Goal: Find specific page/section: Find specific page/section

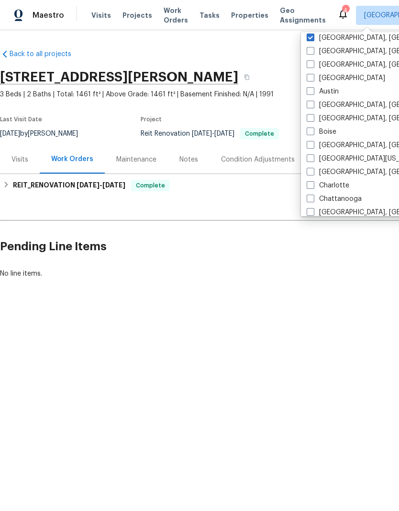
scroll to position [2, 0]
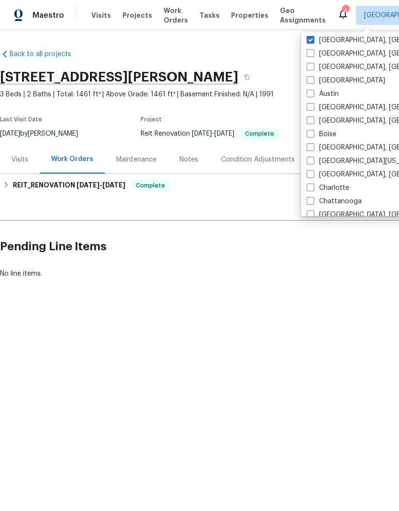
click at [323, 76] on label "[GEOGRAPHIC_DATA]" at bounding box center [346, 81] width 79 height 10
click at [313, 76] on input "[GEOGRAPHIC_DATA]" at bounding box center [310, 79] width 6 height 6
checkbox input "true"
click at [260, 41] on div "Back to all projects [STREET_ADDRESS] 3 Beds | 2 Baths | Total: 1461 ft² | Abov…" at bounding box center [199, 186] width 399 height 313
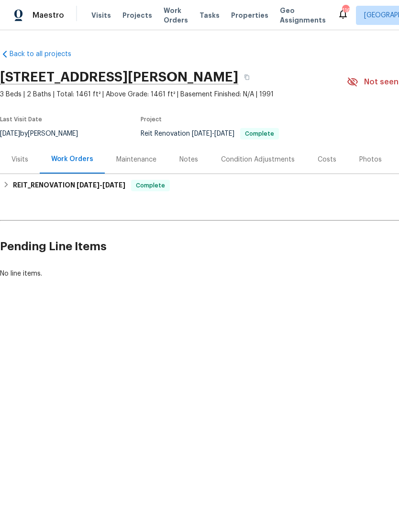
click at [237, 16] on span "Properties" at bounding box center [249, 16] width 37 height 10
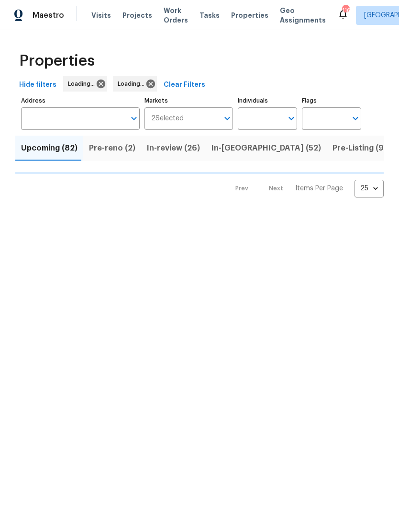
click at [88, 109] on input "Address" at bounding box center [73, 118] width 104 height 23
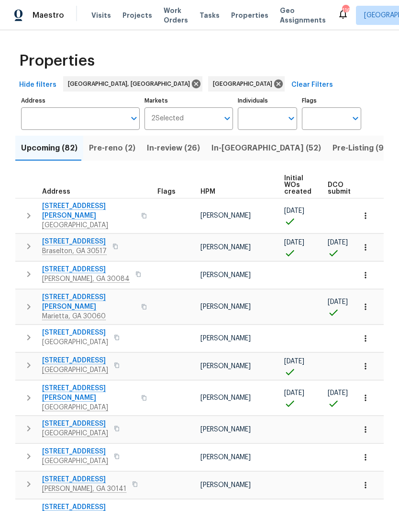
click at [68, 102] on label "Address" at bounding box center [80, 101] width 119 height 6
click at [68, 107] on input "Address" at bounding box center [73, 118] width 104 height 23
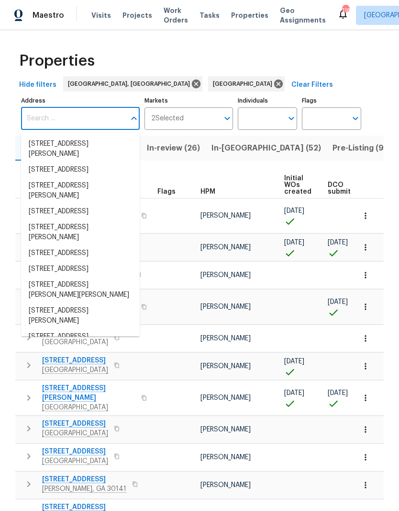
click at [74, 116] on input "Address" at bounding box center [73, 118] width 104 height 23
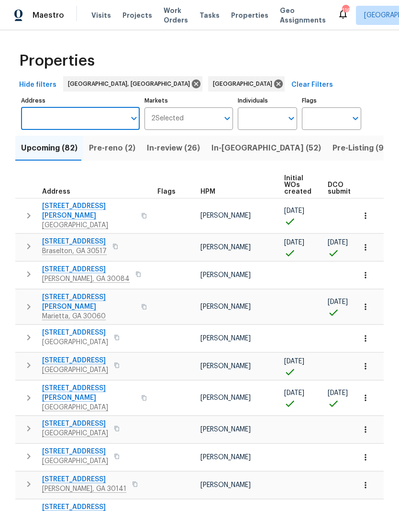
click at [90, 118] on input "Address" at bounding box center [73, 118] width 104 height 23
type input "[GEOGRAPHIC_DATA]"
click at [57, 148] on li "[STREET_ADDRESS]" at bounding box center [80, 144] width 119 height 16
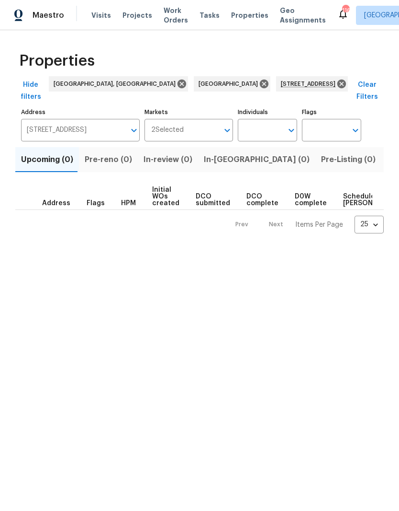
click at [64, 119] on input "[STREET_ADDRESS]" at bounding box center [73, 130] width 104 height 23
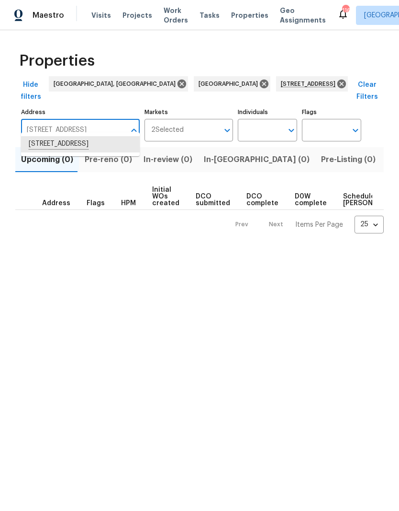
click at [135, 17] on span "Projects" at bounding box center [138, 16] width 30 height 10
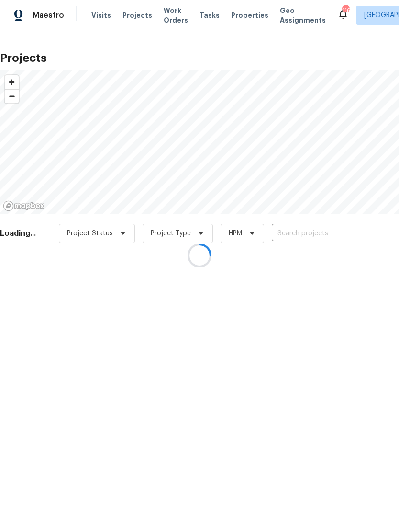
click at [327, 237] on div at bounding box center [199, 255] width 399 height 511
click at [370, 18] on div at bounding box center [199, 255] width 399 height 511
click at [362, 12] on div at bounding box center [199, 255] width 399 height 511
click at [329, 231] on div at bounding box center [199, 255] width 399 height 511
click at [333, 229] on div at bounding box center [199, 255] width 399 height 511
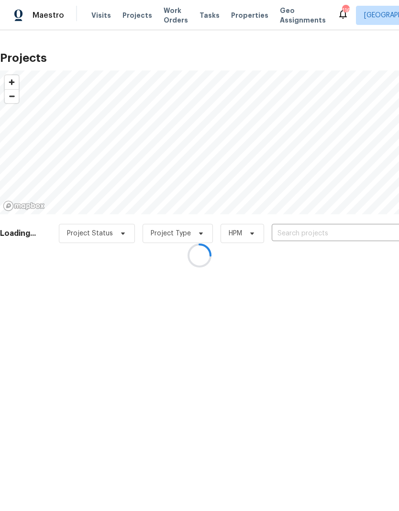
click at [353, 234] on div at bounding box center [199, 255] width 399 height 511
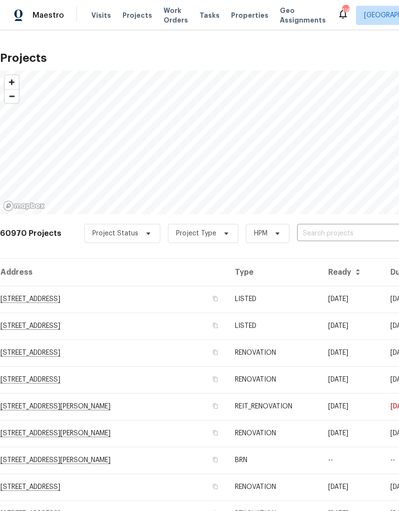
click at [355, 233] on input "text" at bounding box center [352, 233] width 110 height 15
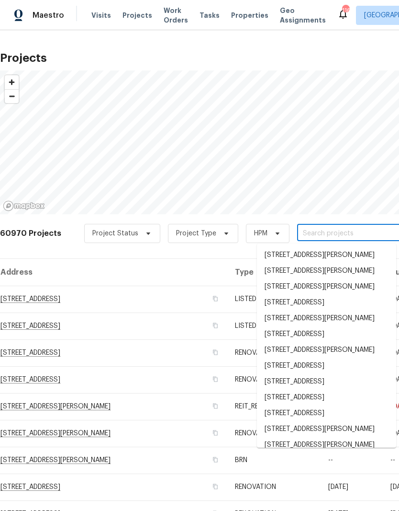
click at [335, 228] on input "text" at bounding box center [352, 233] width 110 height 15
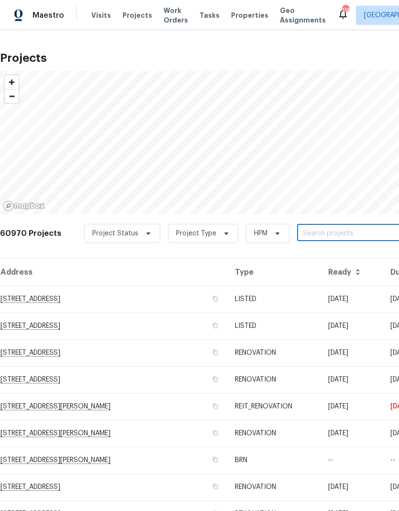
paste input "[STREET_ADDRESS]"
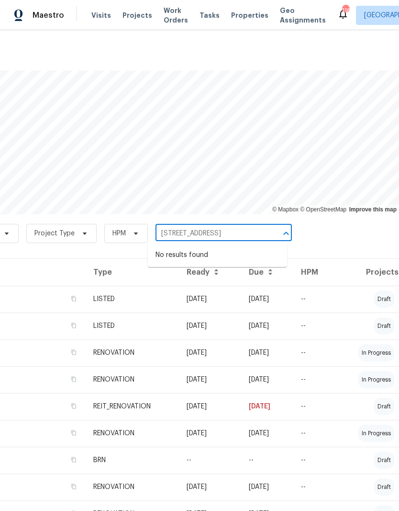
type input "[STREET_ADDRESS]"
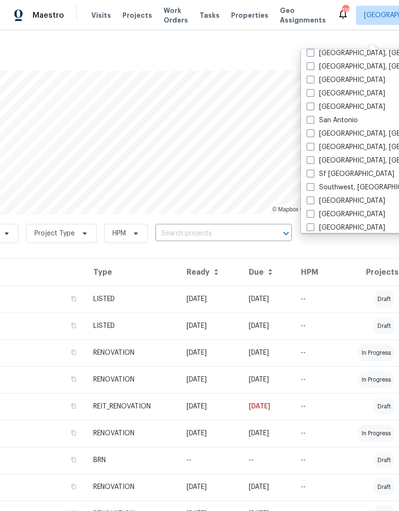
scroll to position [622, 0]
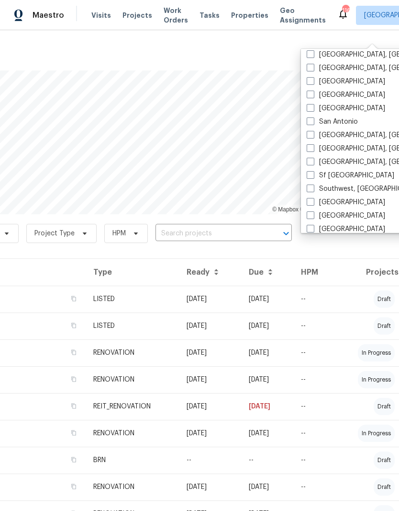
click at [314, 144] on span at bounding box center [311, 148] width 8 height 8
click at [313, 144] on input "[GEOGRAPHIC_DATA], [GEOGRAPHIC_DATA]" at bounding box center [310, 147] width 6 height 6
checkbox input "true"
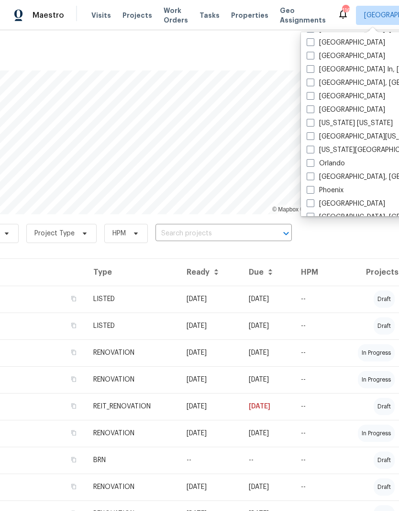
click at [234, 229] on input "text" at bounding box center [211, 233] width 110 height 15
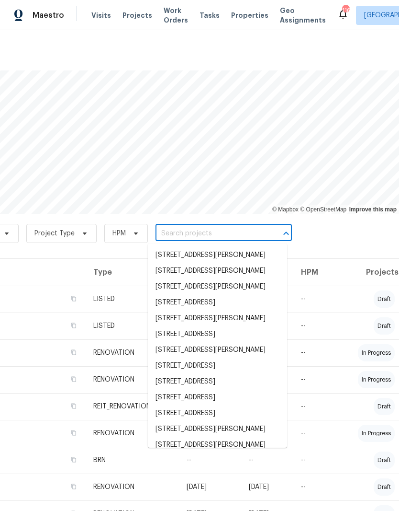
click at [183, 234] on input "text" at bounding box center [211, 233] width 110 height 15
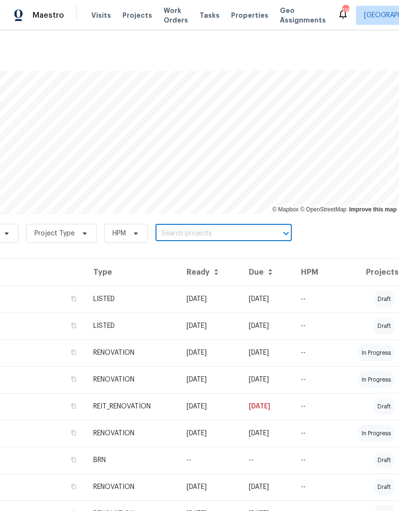
paste input "[STREET_ADDRESS]"
type input "[GEOGRAPHIC_DATA]"
click at [239, 19] on span "Properties" at bounding box center [249, 16] width 37 height 10
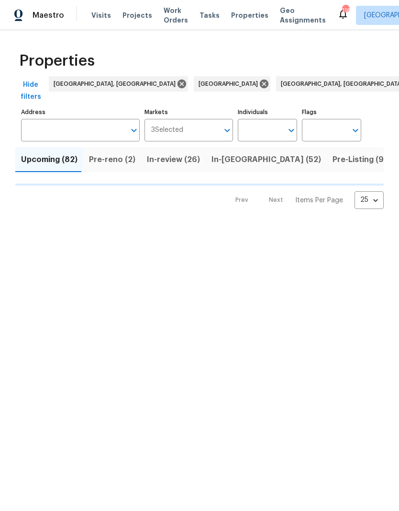
click at [98, 119] on input "Address" at bounding box center [73, 130] width 104 height 23
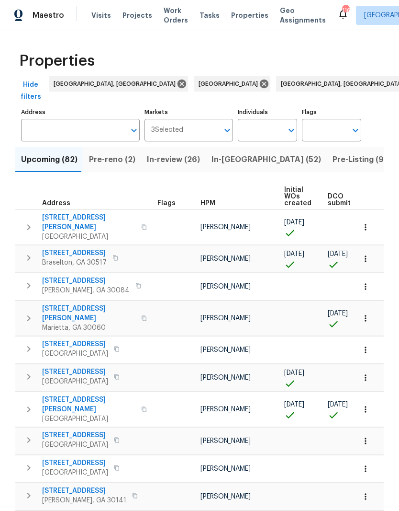
click at [56, 119] on input "Address" at bounding box center [73, 130] width 104 height 23
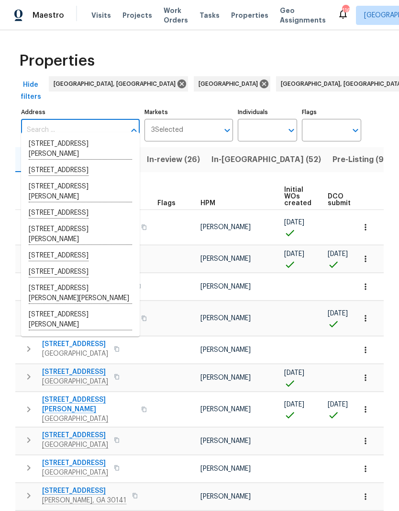
click at [43, 121] on input "Address" at bounding box center [73, 130] width 104 height 23
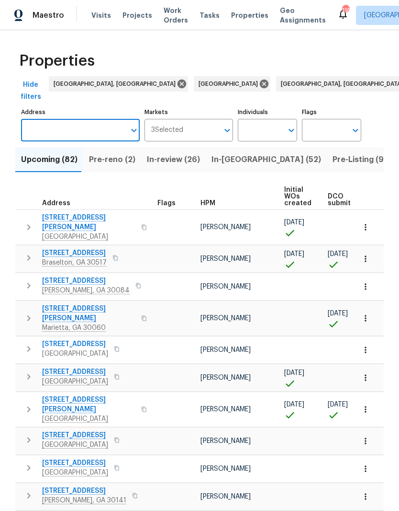
paste input "[STREET_ADDRESS]"
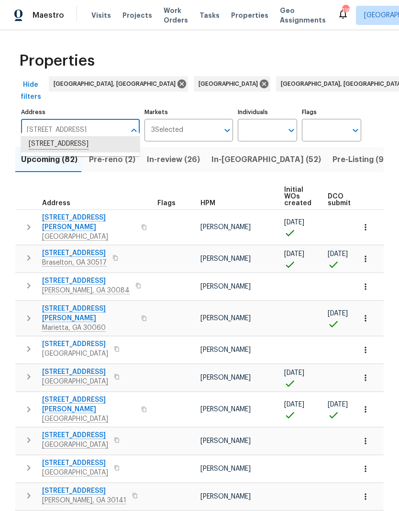
click at [69, 144] on li "[STREET_ADDRESS]" at bounding box center [80, 144] width 119 height 16
type input "[STREET_ADDRESS]"
click at [110, 153] on span "Pre-reno (2)" at bounding box center [112, 159] width 46 height 13
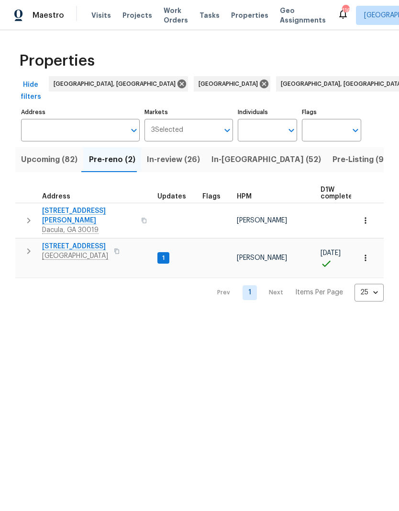
click at [22, 153] on span "Upcoming (82)" at bounding box center [49, 159] width 57 height 13
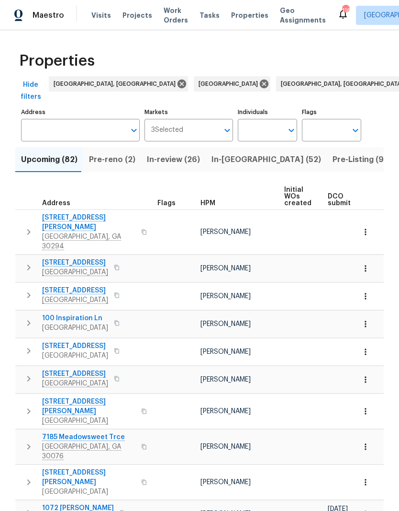
click at [100, 120] on input "Address" at bounding box center [73, 130] width 104 height 23
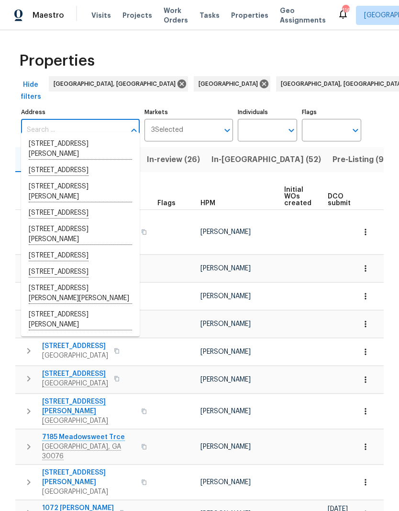
click at [58, 121] on input "Address" at bounding box center [73, 130] width 104 height 23
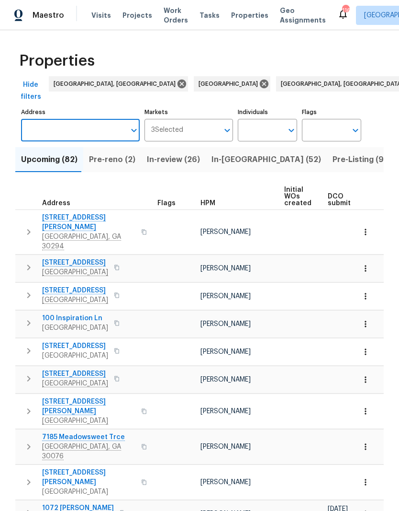
paste input "[STREET_ADDRESS]"
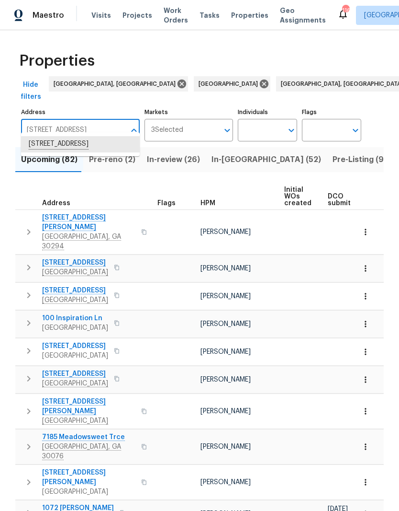
click at [63, 148] on li "[STREET_ADDRESS]" at bounding box center [80, 144] width 119 height 16
type input "[STREET_ADDRESS]"
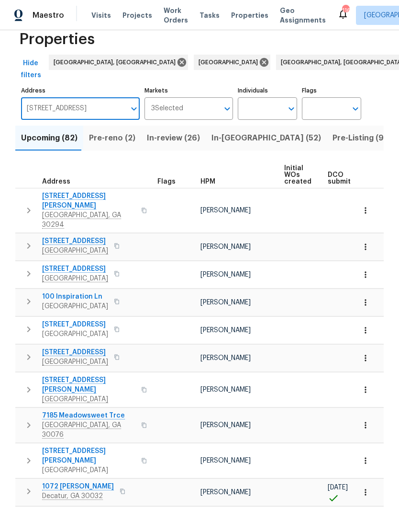
scroll to position [23, 0]
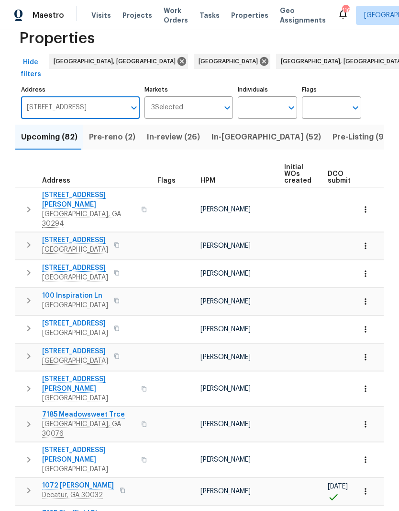
click at [87, 99] on input "[STREET_ADDRESS]" at bounding box center [73, 107] width 104 height 23
click at [86, 99] on input "[STREET_ADDRESS]" at bounding box center [73, 107] width 104 height 23
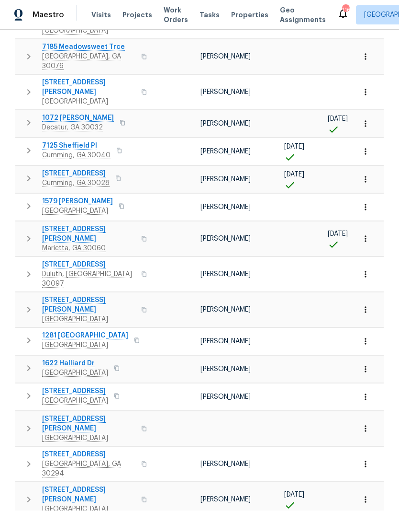
scroll to position [0, 0]
click at [239, 15] on span "Properties" at bounding box center [249, 16] width 37 height 10
click at [232, 17] on span "Properties" at bounding box center [249, 16] width 37 height 10
click at [239, 17] on span "Properties" at bounding box center [249, 16] width 37 height 10
click at [134, 18] on span "Projects" at bounding box center [138, 16] width 30 height 10
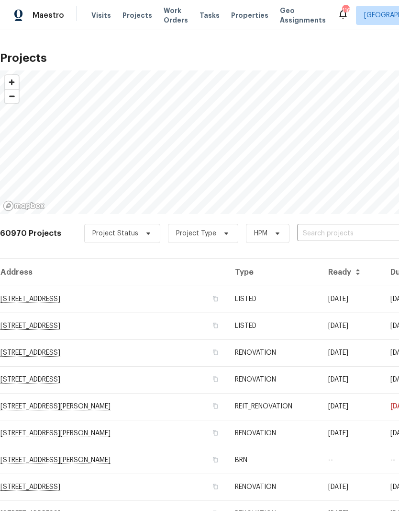
click at [346, 231] on input "text" at bounding box center [352, 233] width 110 height 15
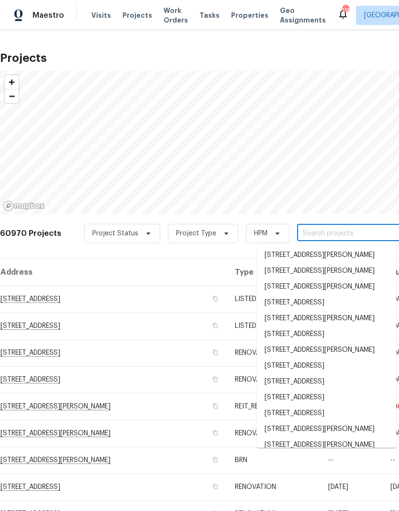
click at [317, 234] on input "text" at bounding box center [352, 233] width 110 height 15
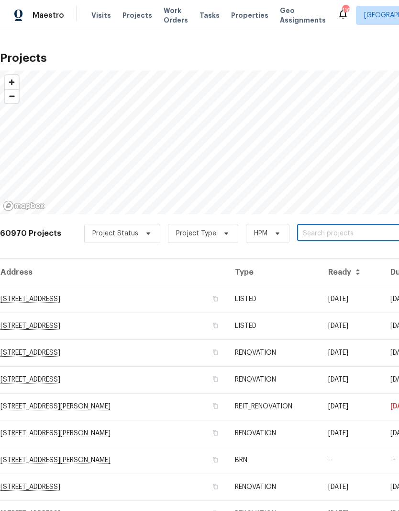
paste input "[STREET_ADDRESS]"
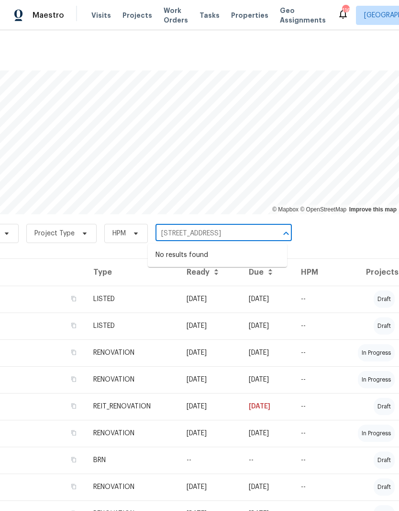
type input "[STREET_ADDRESS]"
click at [129, 13] on span "Projects" at bounding box center [138, 16] width 30 height 10
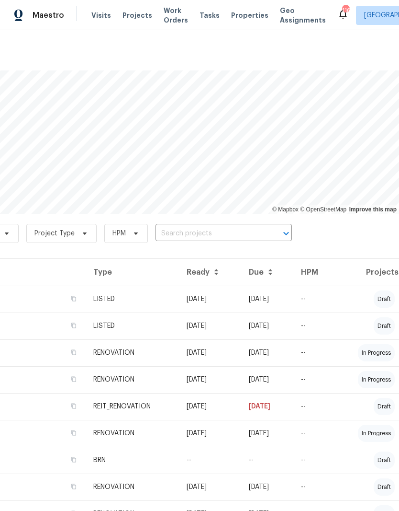
click at [224, 228] on input "text" at bounding box center [211, 233] width 110 height 15
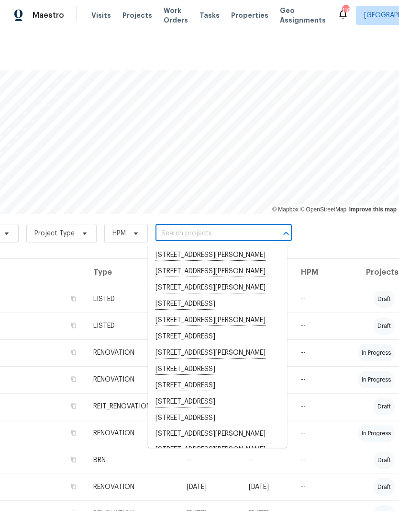
click at [183, 234] on input "text" at bounding box center [211, 233] width 110 height 15
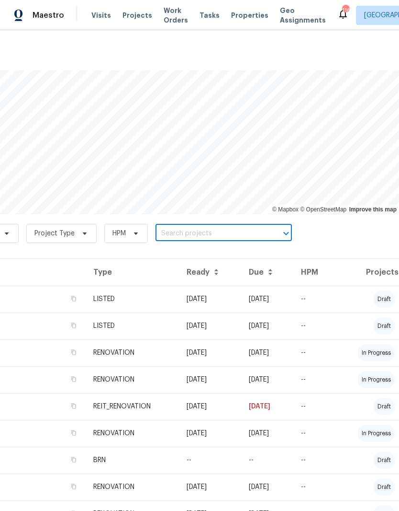
paste input "[STREET_ADDRESS]"
type input "[STREET_ADDRESS]"
click at [186, 231] on input "[STREET_ADDRESS]" at bounding box center [211, 233] width 110 height 15
